Goal: Communication & Community: Ask a question

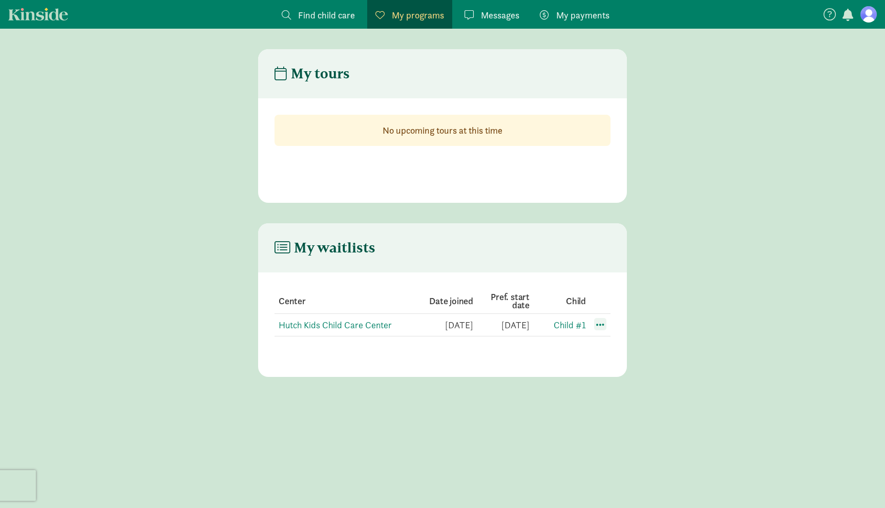
click at [600, 325] on span at bounding box center [600, 324] width 12 height 12
click at [613, 352] on div "Edit preferences" at bounding box center [636, 347] width 92 height 22
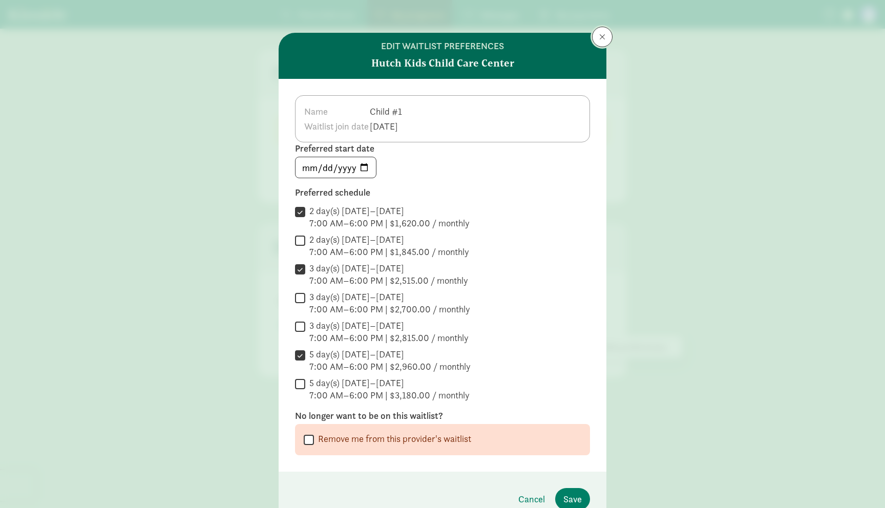
click at [601, 45] on button at bounding box center [602, 37] width 20 height 20
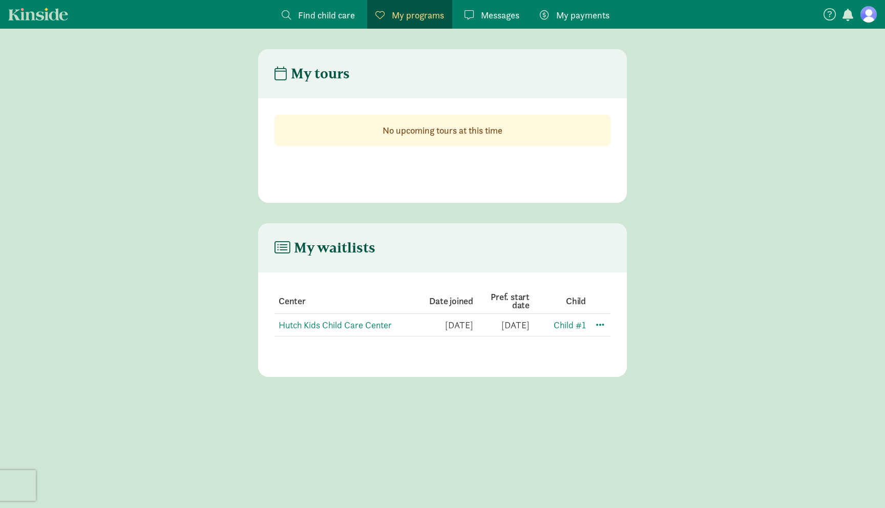
click at [447, 132] on strong "No upcoming tours at this time" at bounding box center [443, 131] width 120 height 12
click at [347, 322] on link "Hutch Kids Child Care Center" at bounding box center [335, 325] width 113 height 12
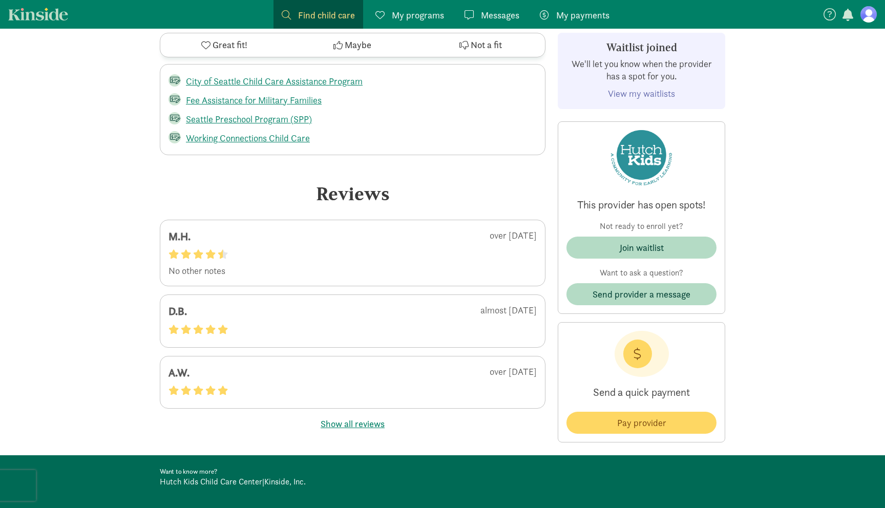
scroll to position [111, 0]
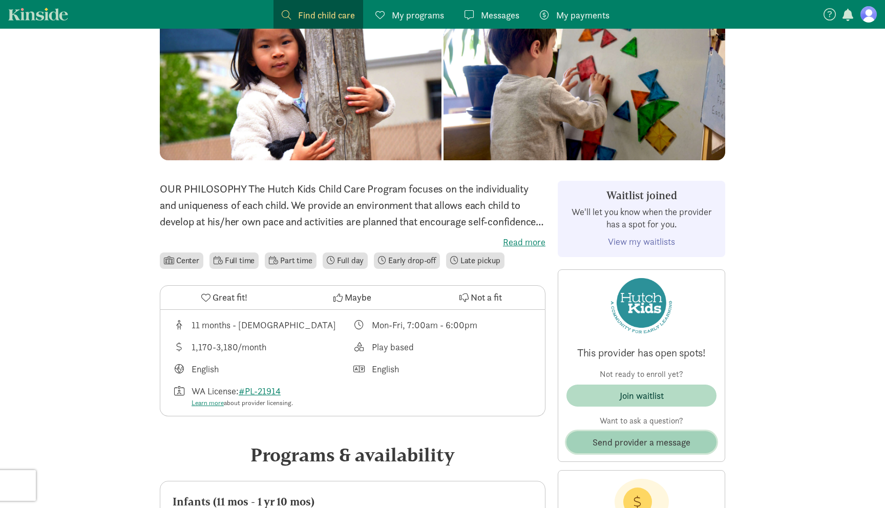
click at [637, 442] on span "Send provider a message" at bounding box center [642, 443] width 98 height 14
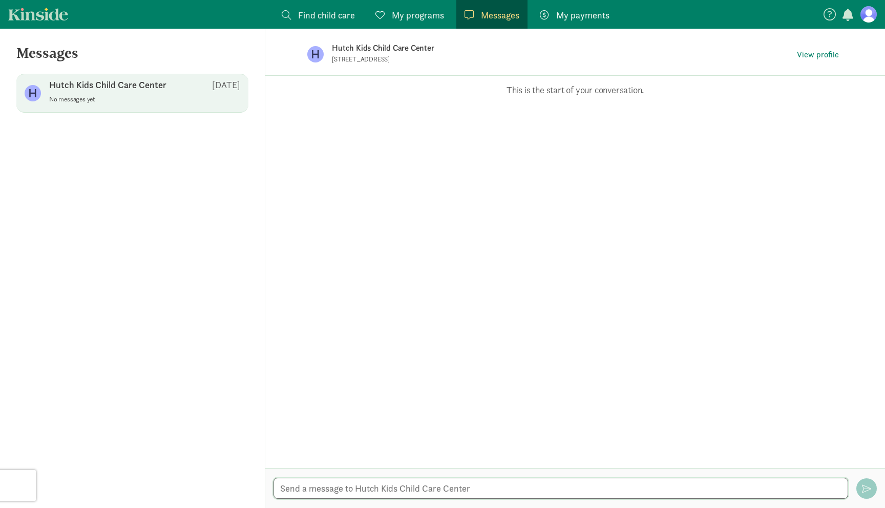
click at [525, 492] on textarea at bounding box center [561, 488] width 575 height 21
type textarea "Hi! Can I schedule a tour at the facility? Thanks!"
click at [867, 495] on button "button" at bounding box center [867, 489] width 20 height 20
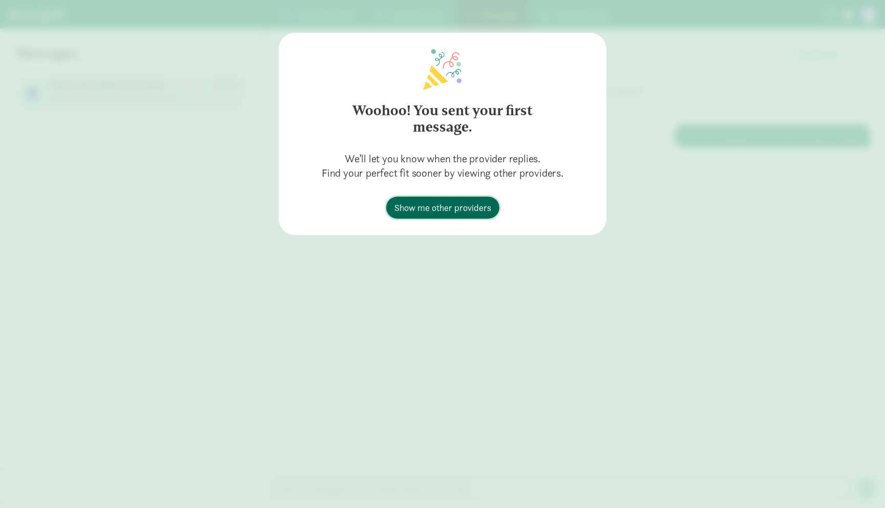
click at [475, 214] on span "Show me other providers" at bounding box center [443, 208] width 97 height 14
